Goal: Information Seeking & Learning: Learn about a topic

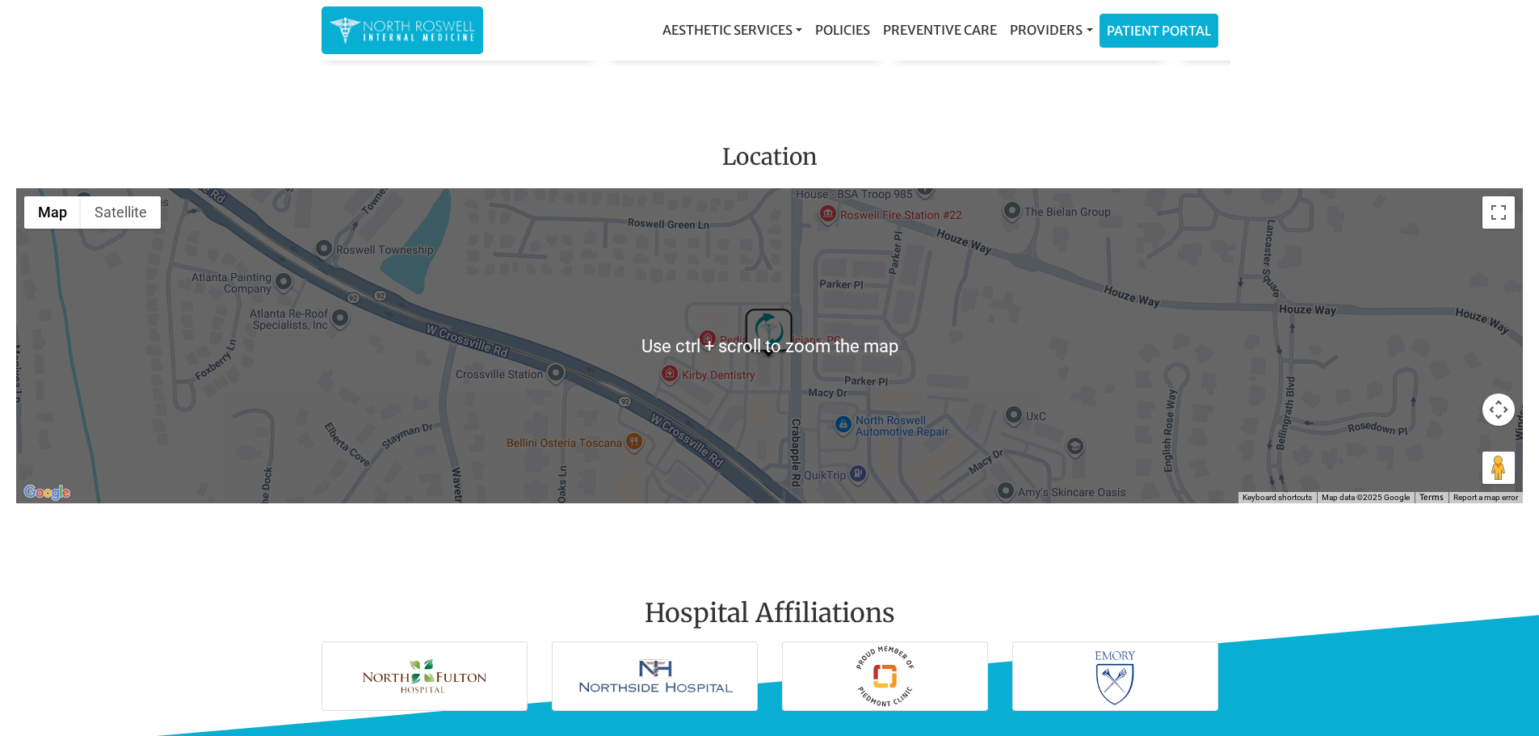
scroll to position [1939, 0]
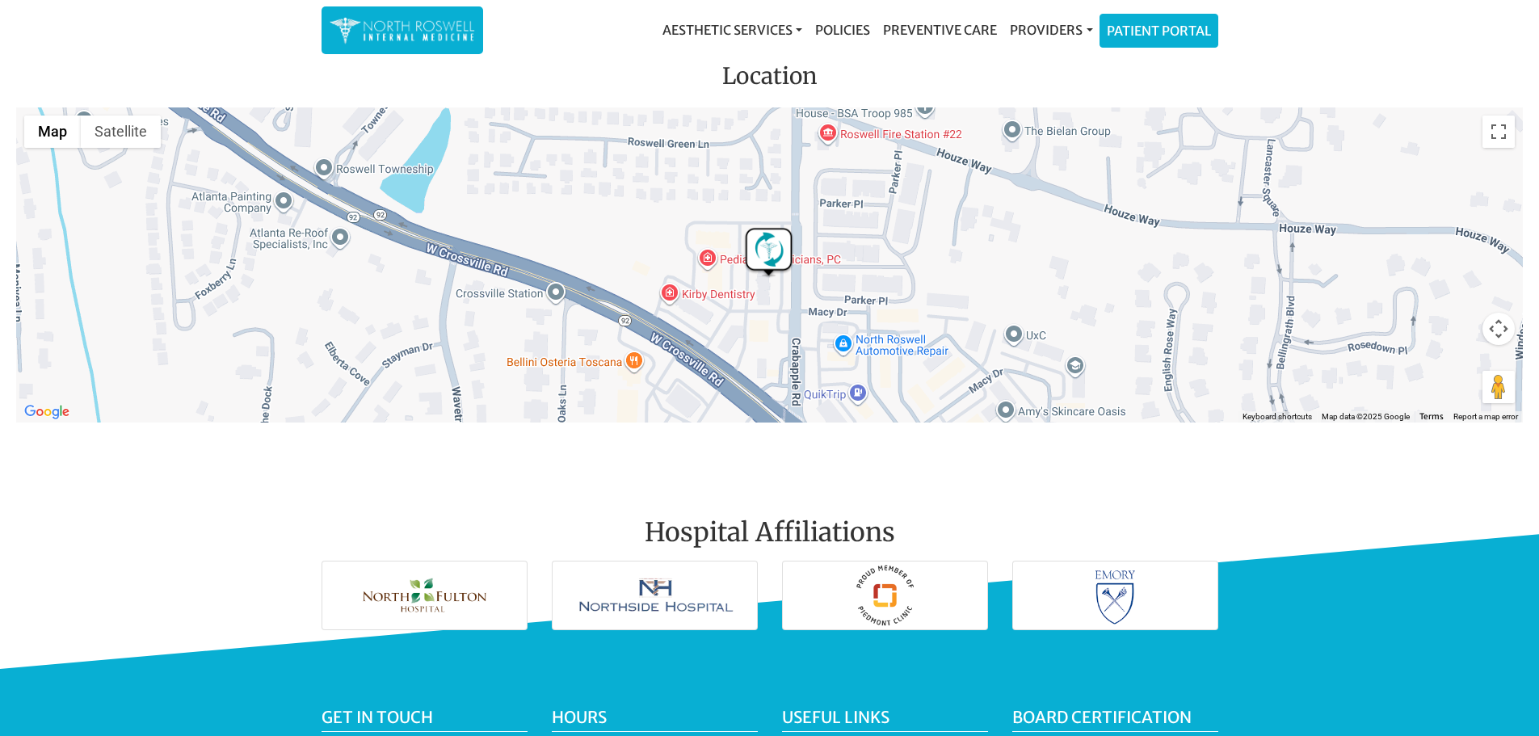
click at [433, 599] on img at bounding box center [424, 595] width 204 height 68
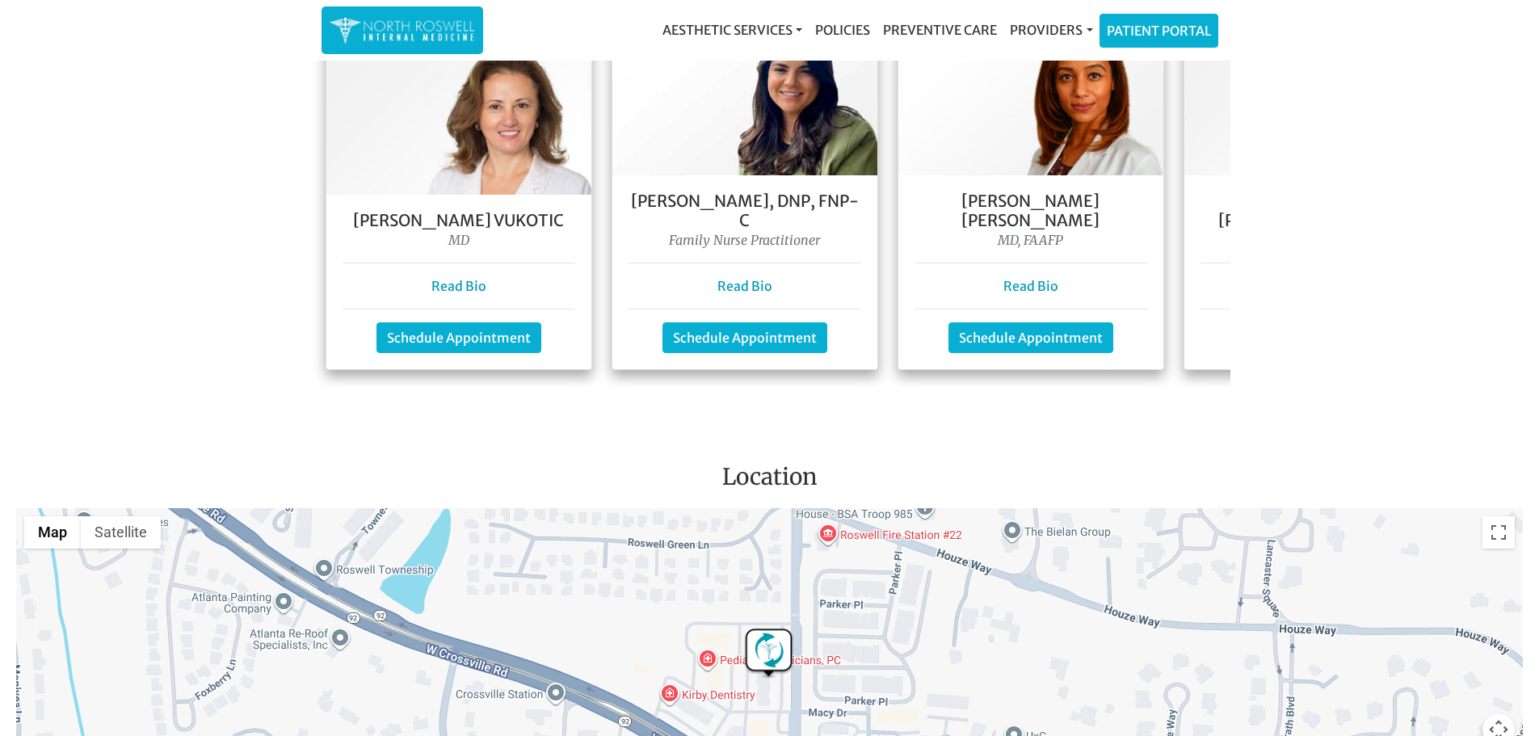
scroll to position [1535, 0]
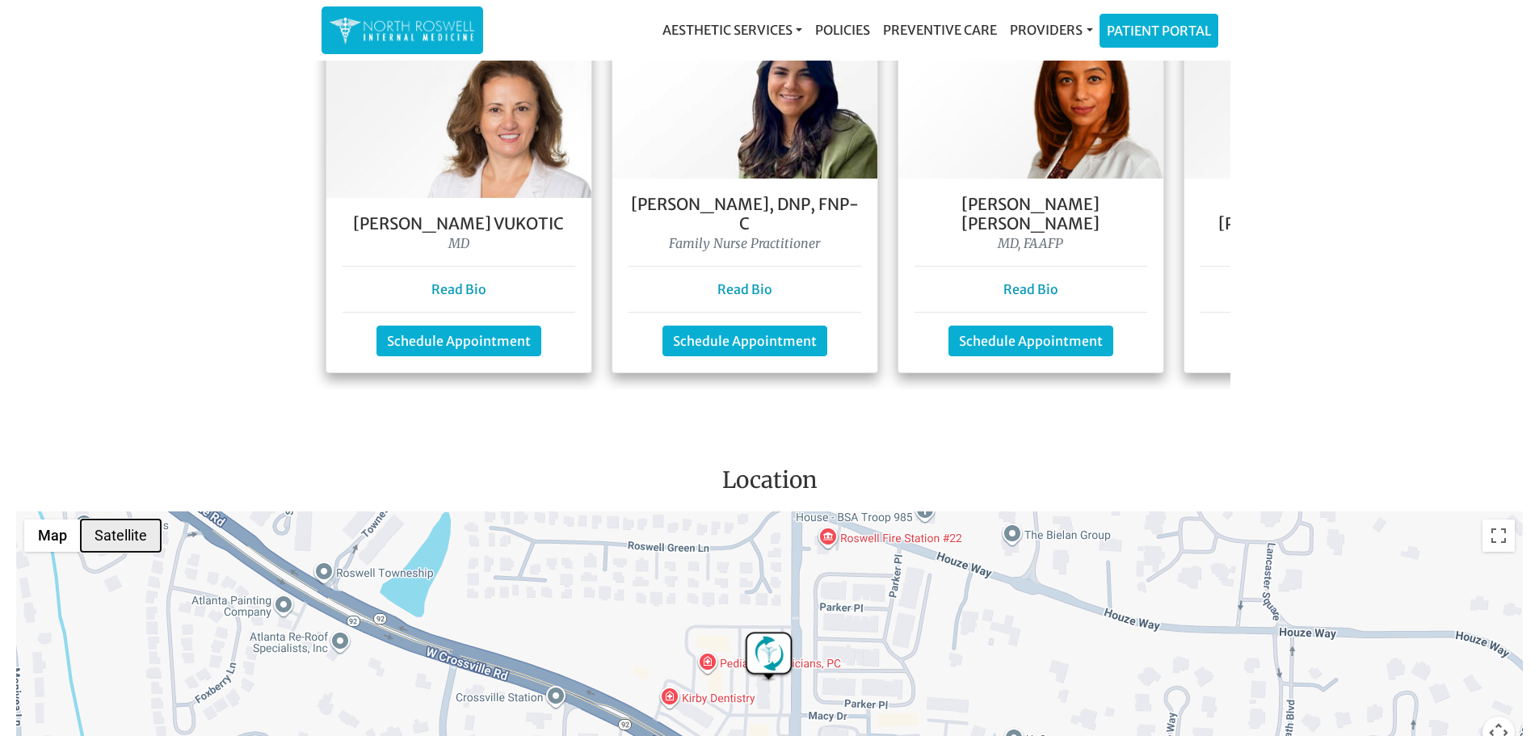
click at [116, 536] on button "Satellite" at bounding box center [121, 535] width 80 height 32
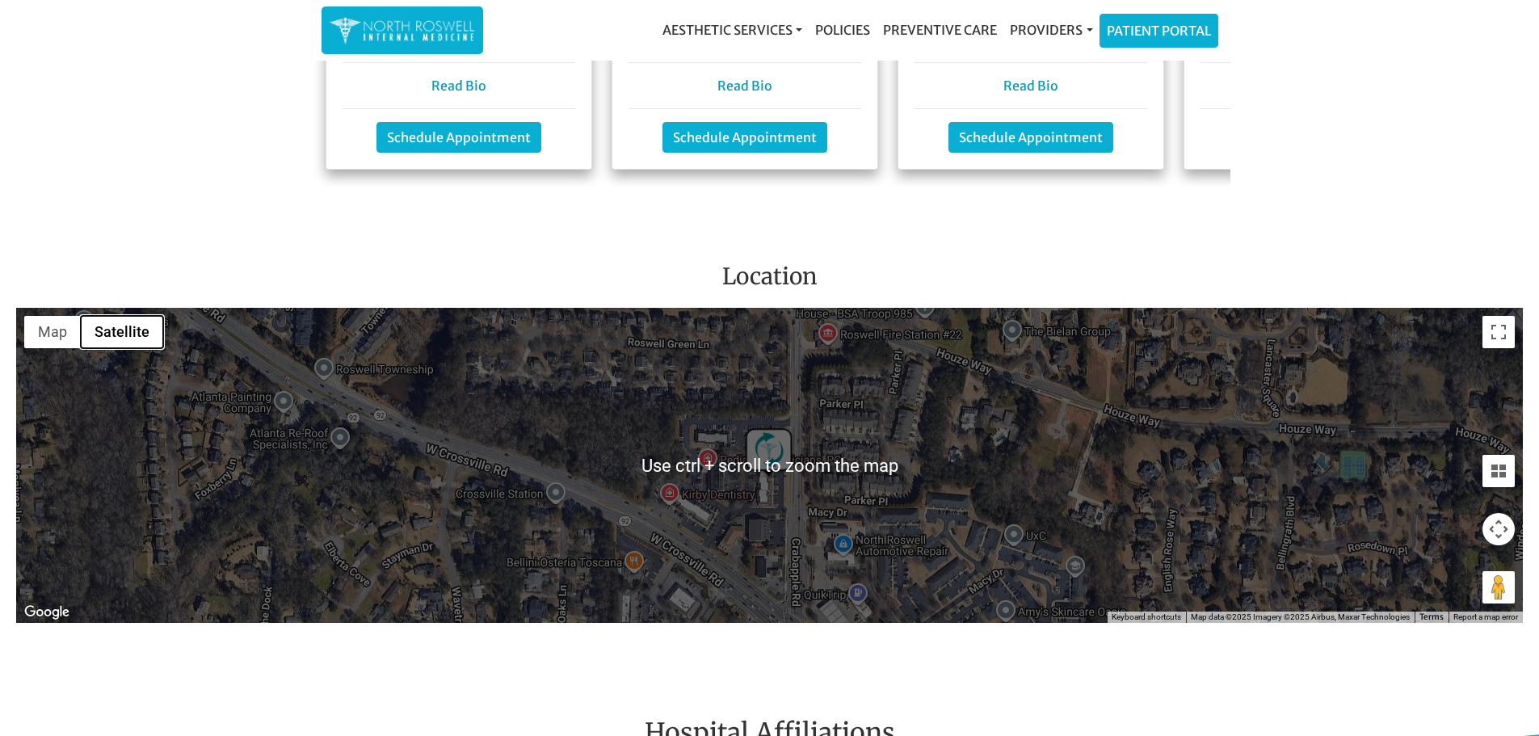
scroll to position [1858, 0]
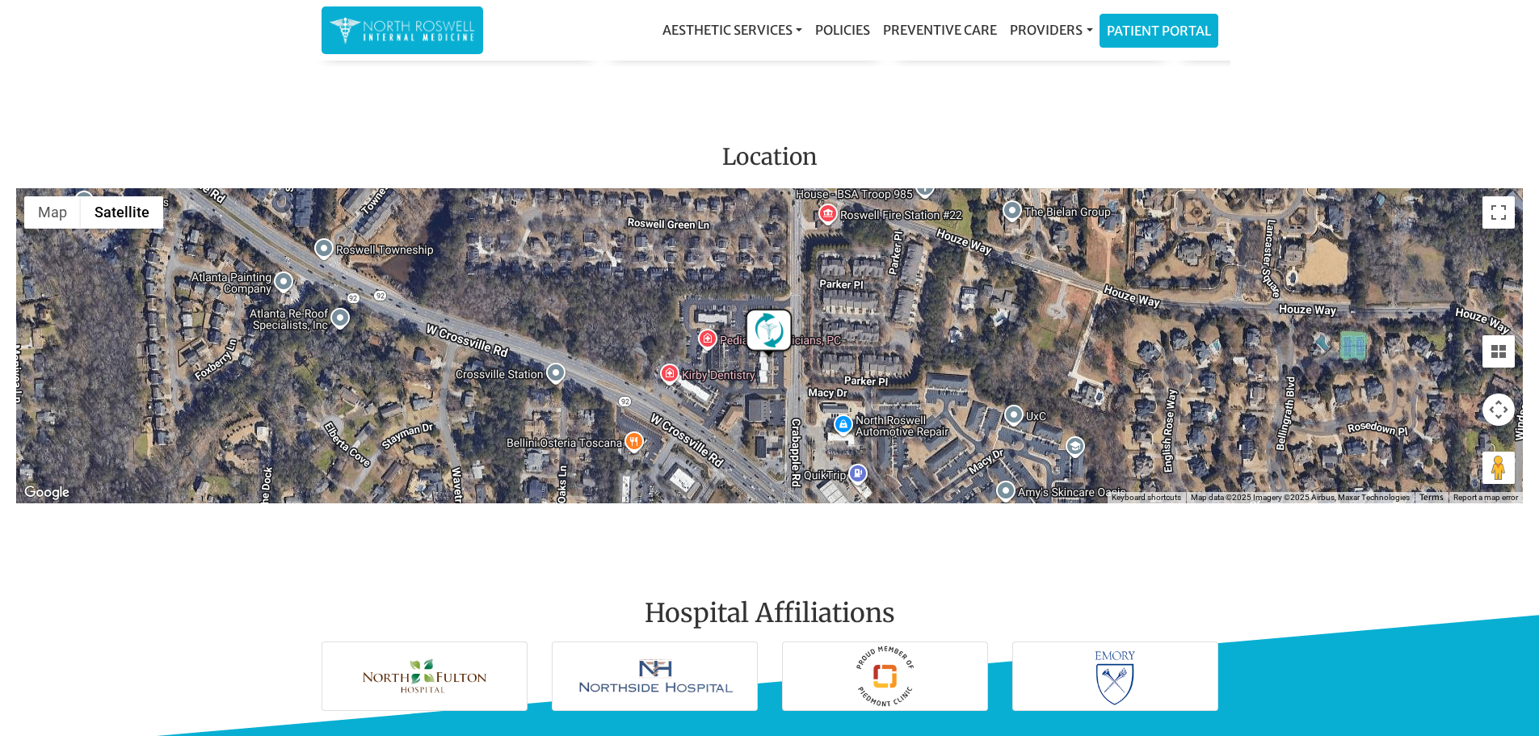
click at [778, 326] on img "North Roswell Internal Medicine" at bounding box center [768, 334] width 52 height 52
click at [801, 347] on div "North Roswell Internal Medicine" at bounding box center [769, 345] width 1507 height 315
drag, startPoint x: 830, startPoint y: 254, endPoint x: 841, endPoint y: 243, distance: 14.9
click at [841, 248] on button "Close" at bounding box center [825, 267] width 39 height 39
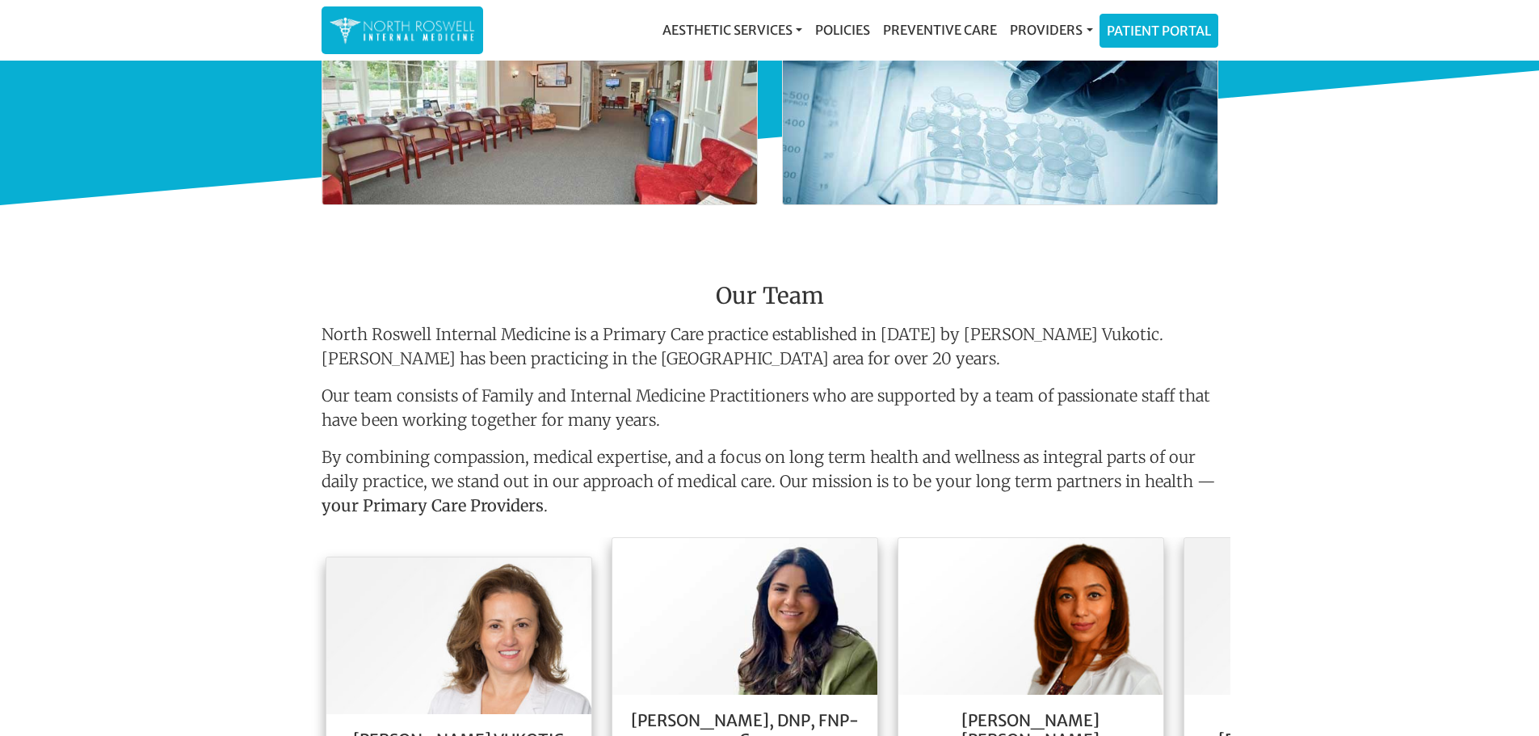
scroll to position [969, 0]
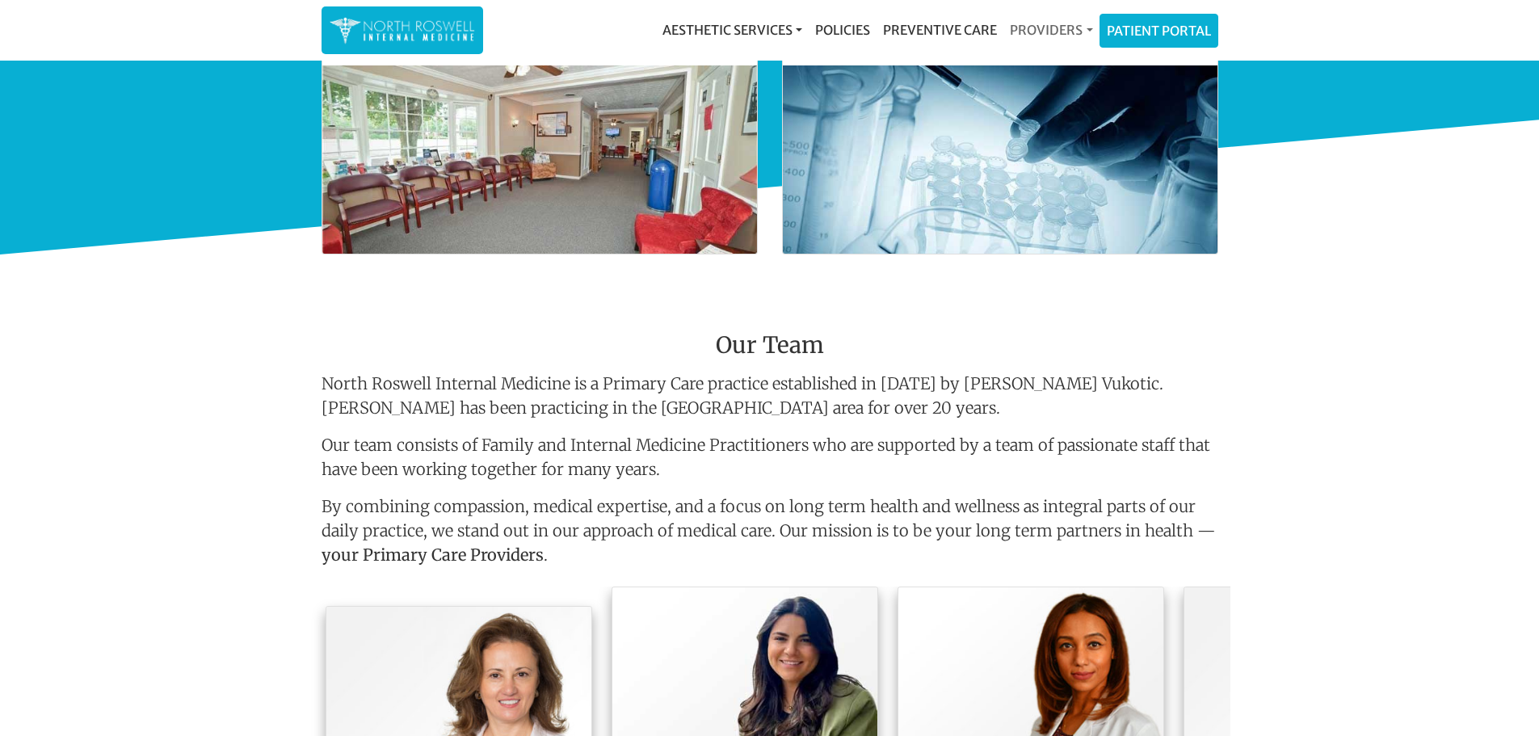
click at [1066, 29] on link "Providers" at bounding box center [1050, 30] width 95 height 32
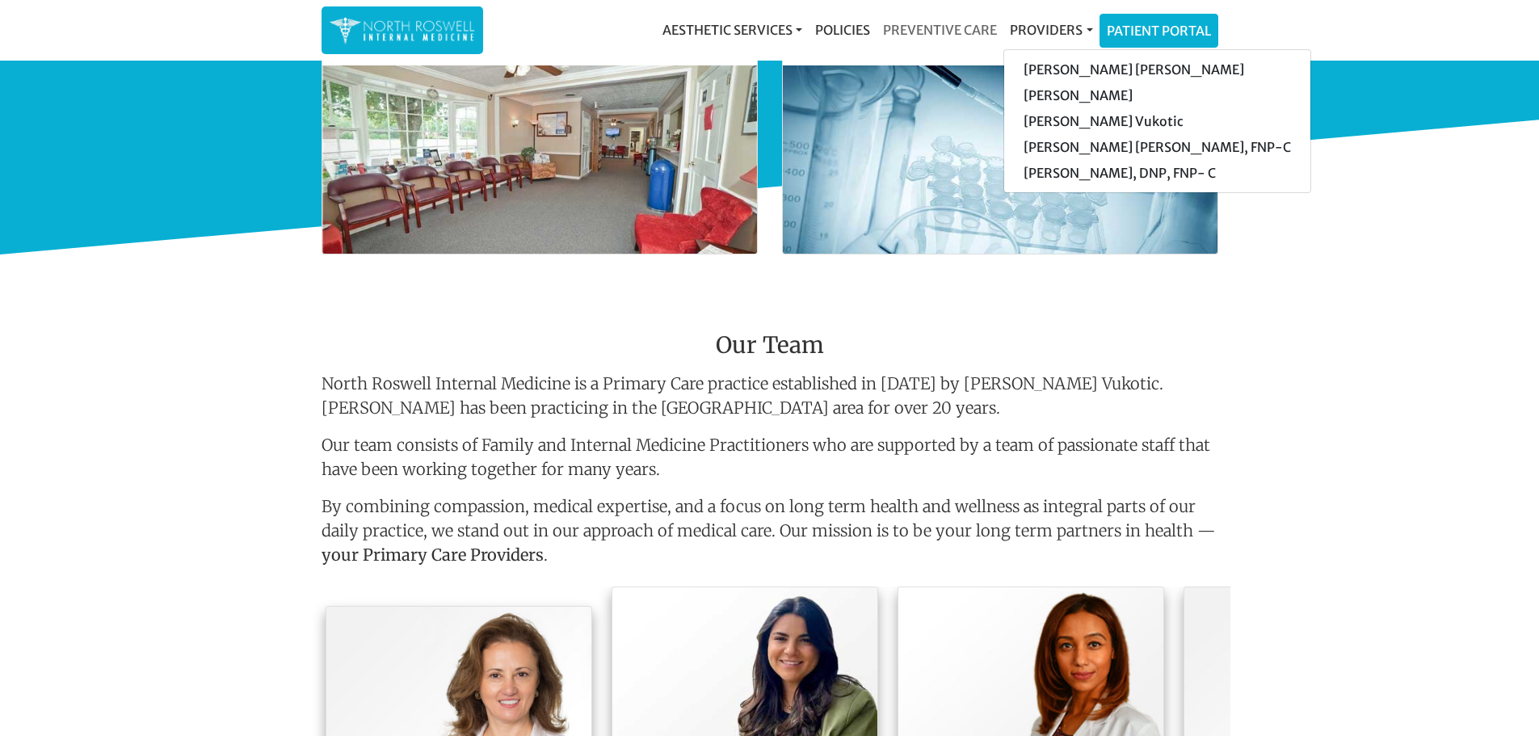
click at [911, 27] on link "Preventive Care" at bounding box center [939, 30] width 127 height 32
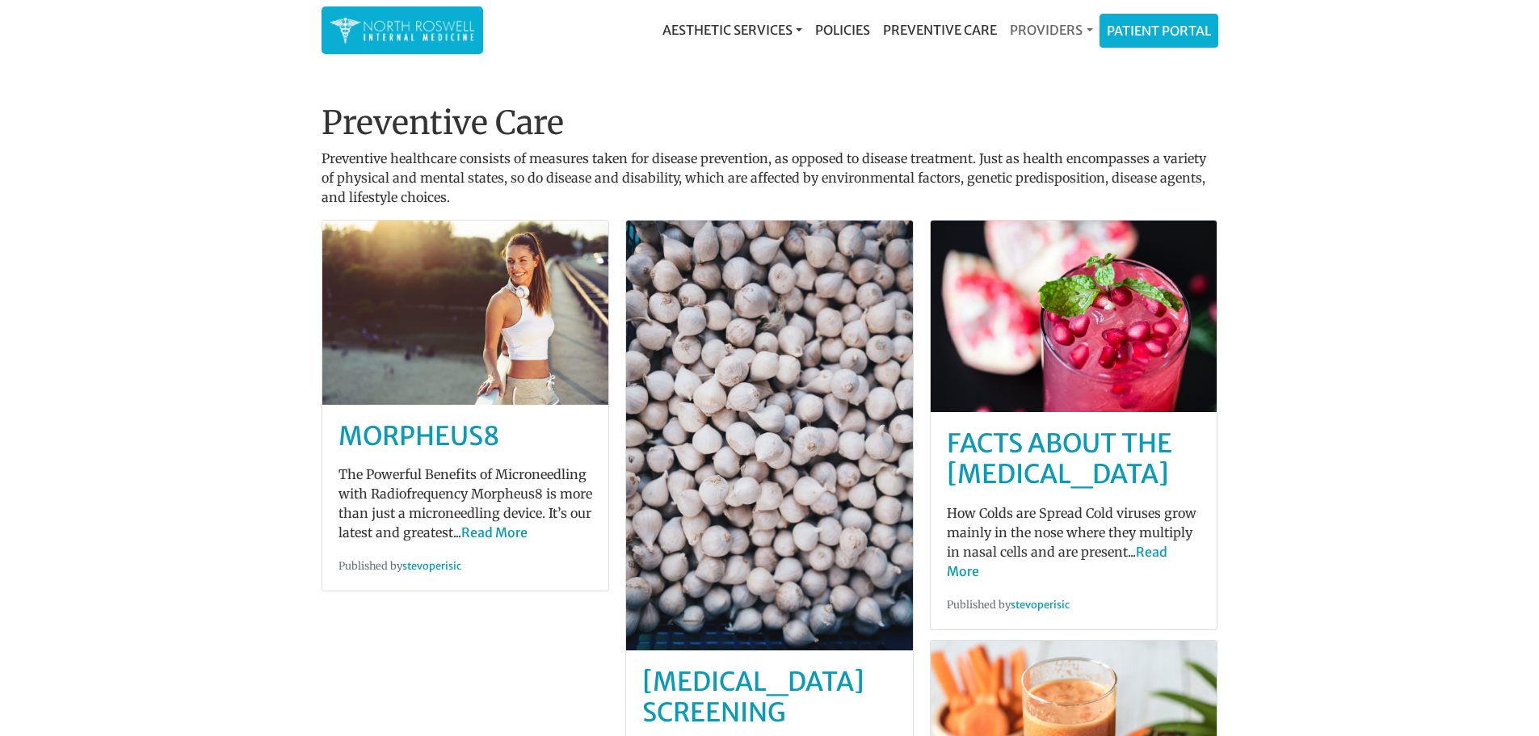
click at [1041, 33] on link "Providers" at bounding box center [1050, 30] width 95 height 32
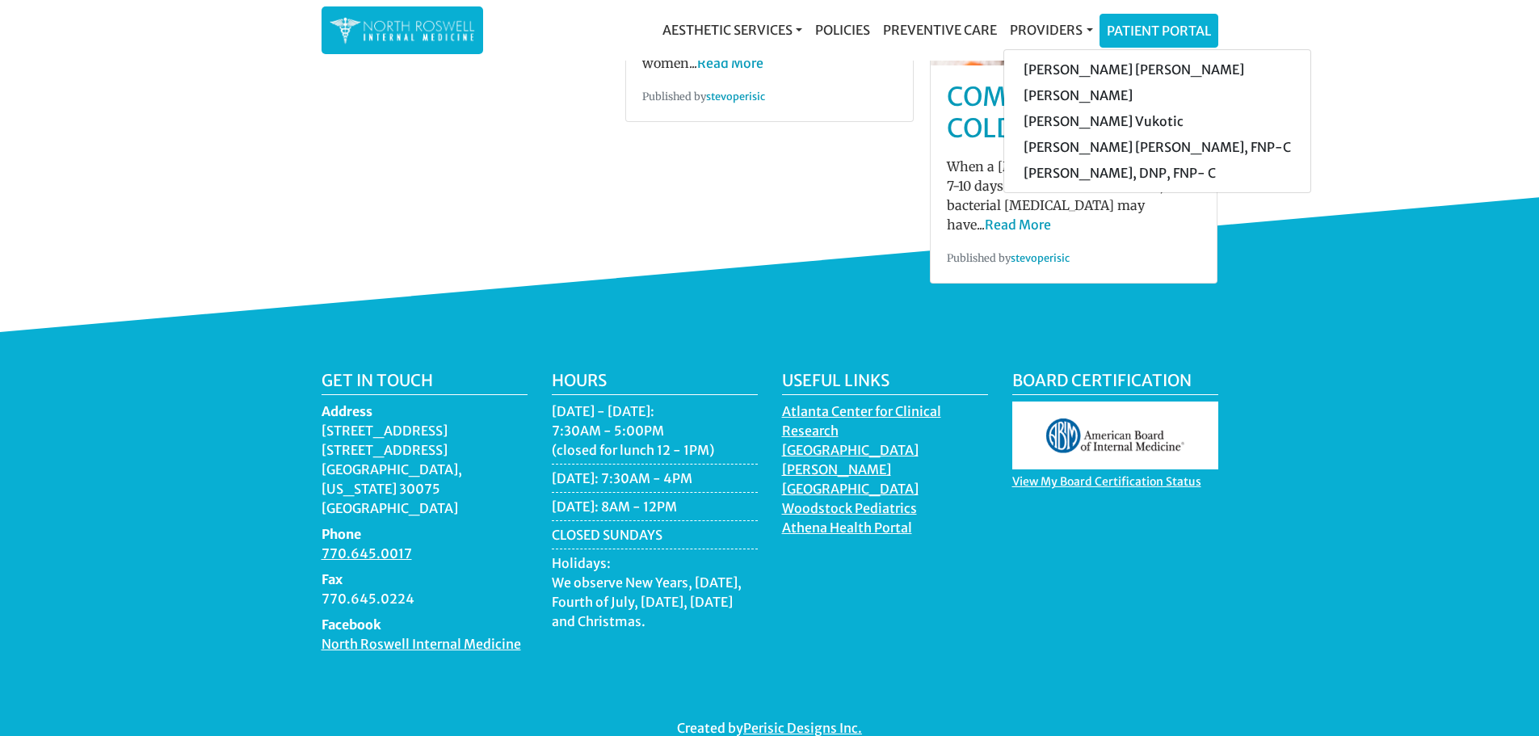
scroll to position [767, 0]
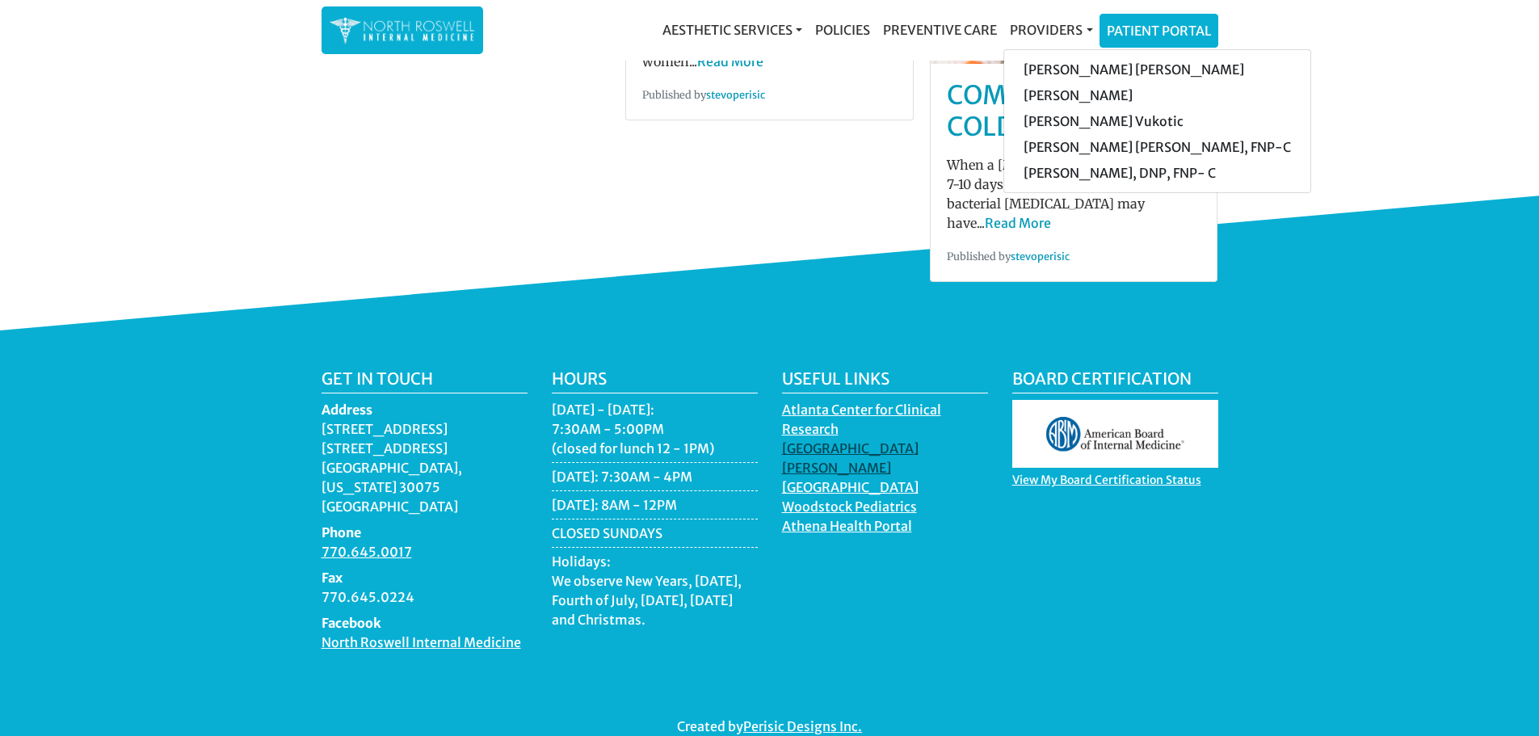
click at [864, 440] on link "[GEOGRAPHIC_DATA][PERSON_NAME]" at bounding box center [850, 460] width 137 height 40
